Goal: Navigation & Orientation: Find specific page/section

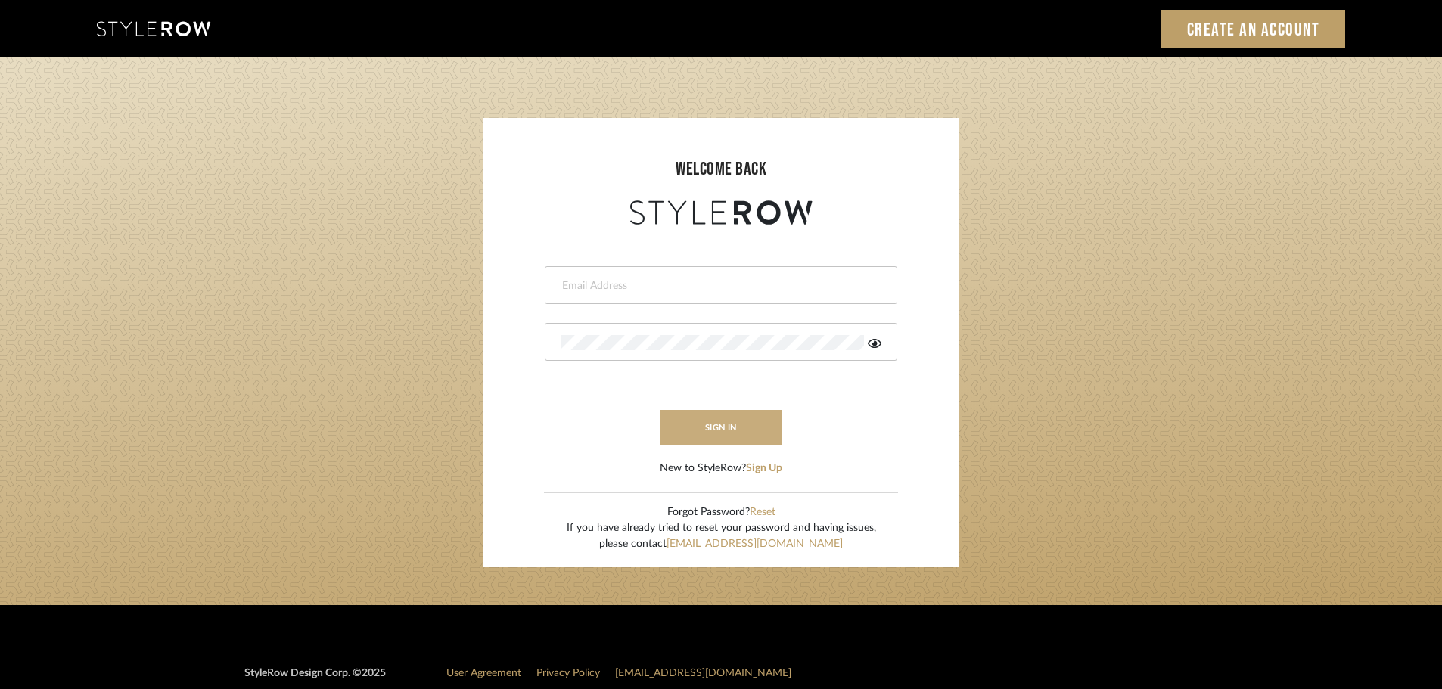
type input "[PERSON_NAME][EMAIL_ADDRESS][PERSON_NAME][DOMAIN_NAME]"
click at [707, 444] on button "sign in" at bounding box center [720, 428] width 121 height 36
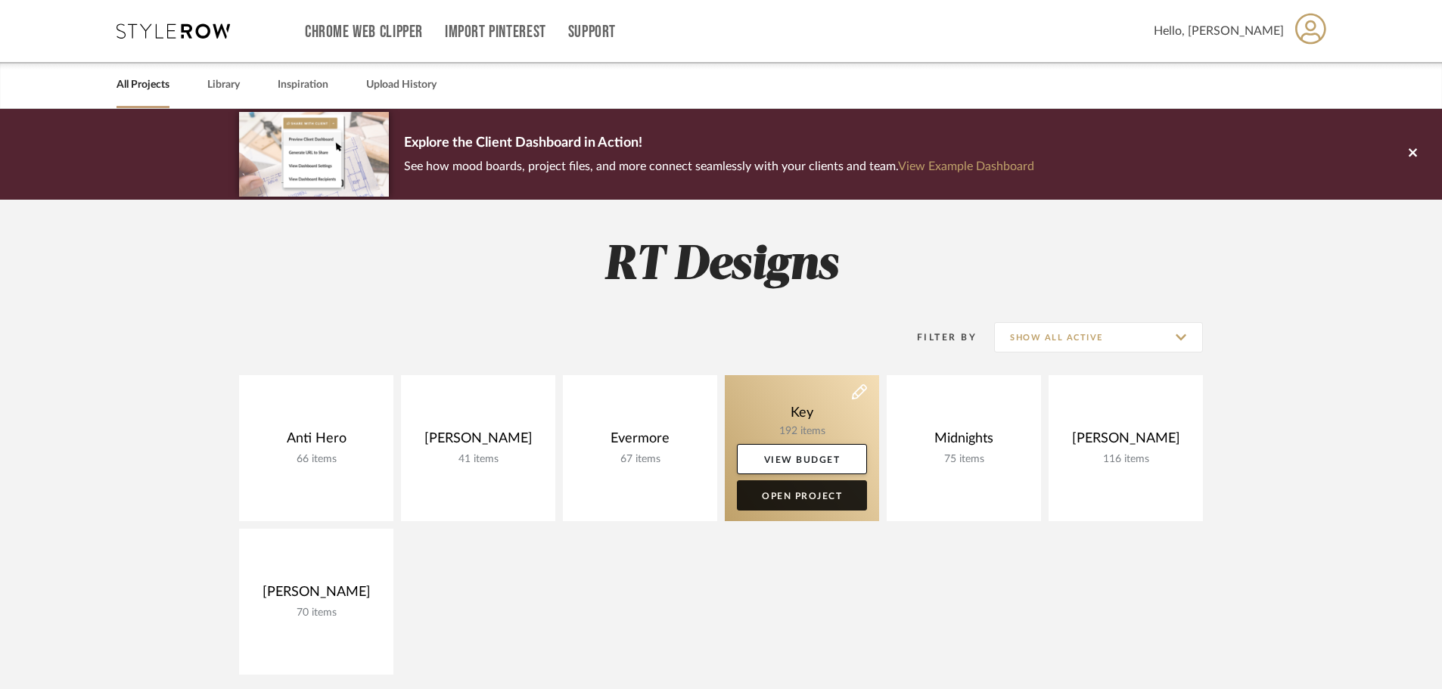
click at [787, 495] on link "Open Project" at bounding box center [802, 495] width 130 height 30
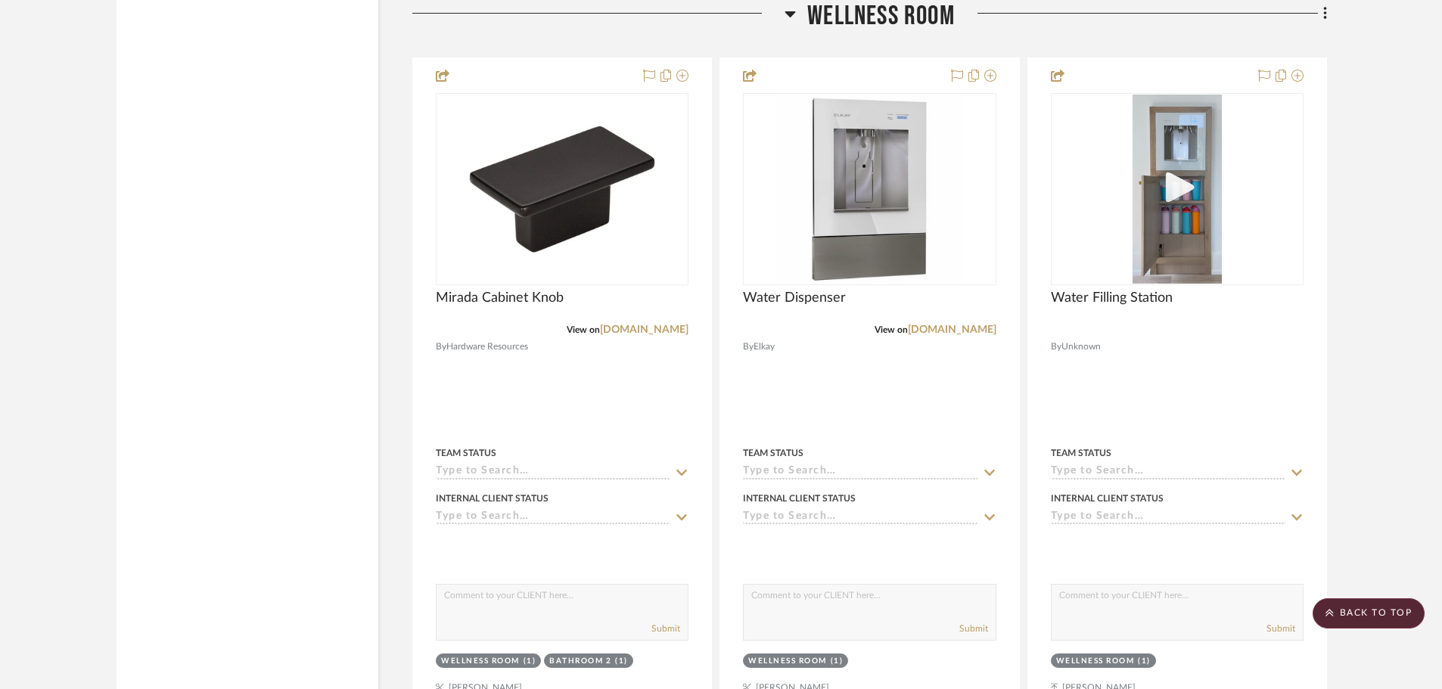
scroll to position [35351, 0]
